Goal: Find specific page/section: Find specific page/section

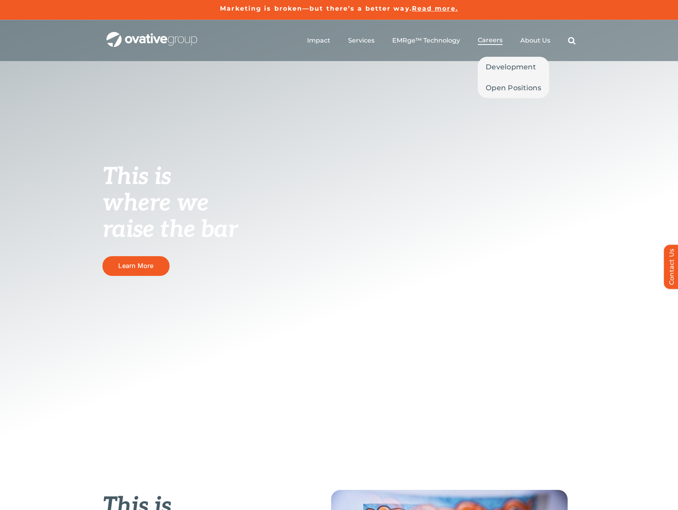
click at [491, 41] on span "Careers" at bounding box center [490, 40] width 25 height 8
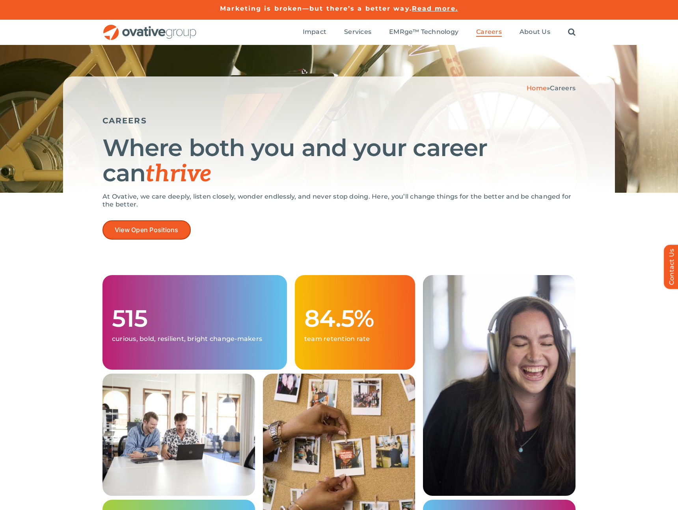
click at [131, 231] on span "View Open Positions" at bounding box center [147, 229] width 64 height 7
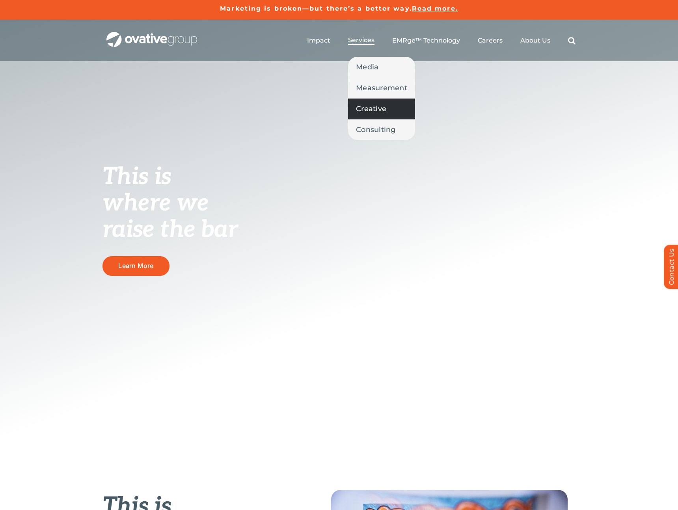
click at [374, 111] on span "Creative" at bounding box center [371, 108] width 30 height 11
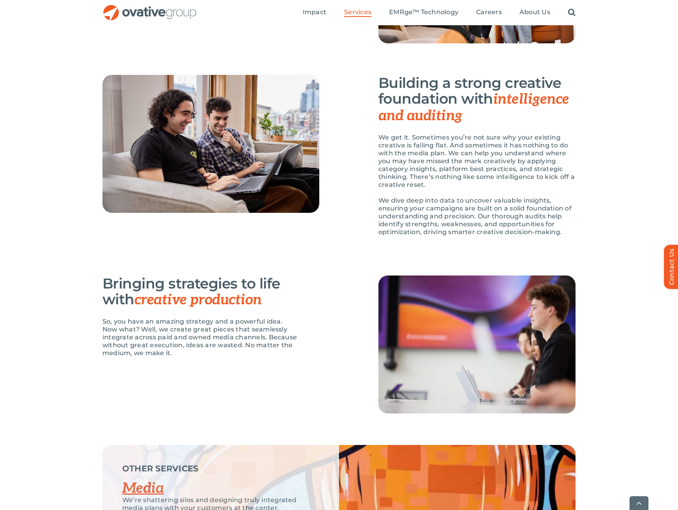
scroll to position [1061, 0]
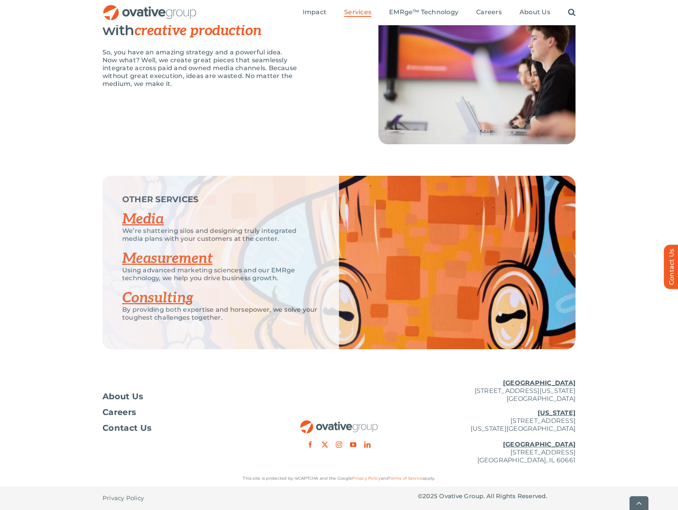
click at [159, 300] on link "Consulting" at bounding box center [157, 297] width 71 height 17
